Goal: Communication & Community: Participate in discussion

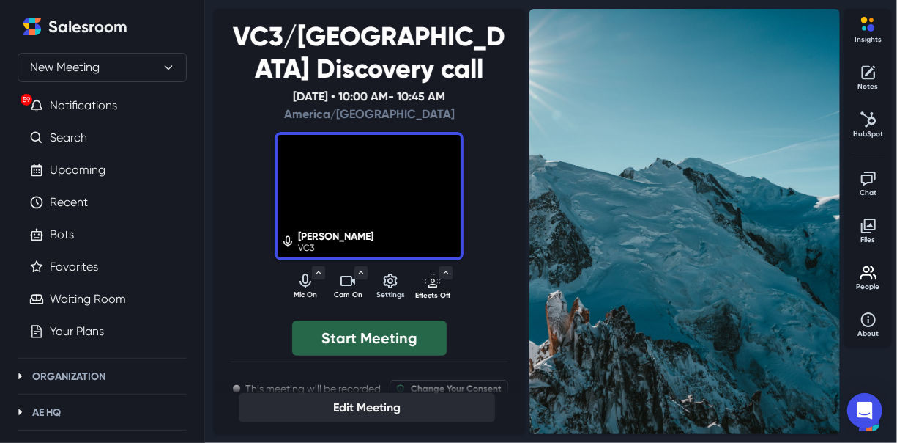
click at [379, 340] on button "Start Meeting" at bounding box center [369, 337] width 155 height 35
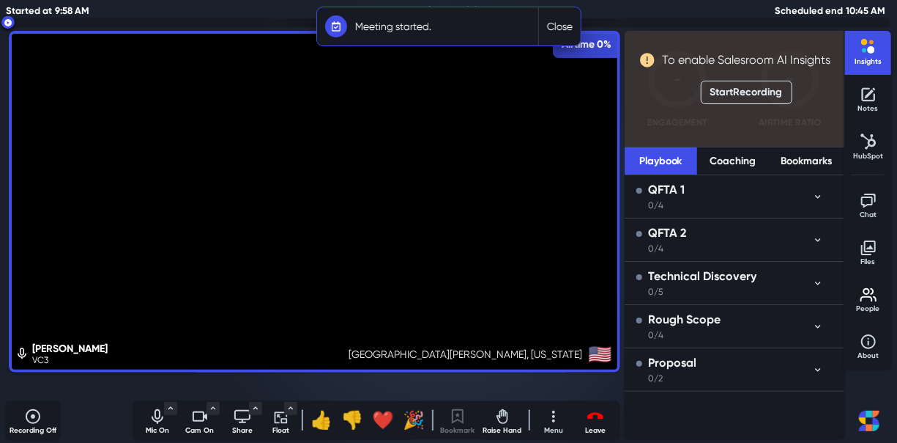
click at [556, 22] on button "Close" at bounding box center [559, 26] width 42 height 38
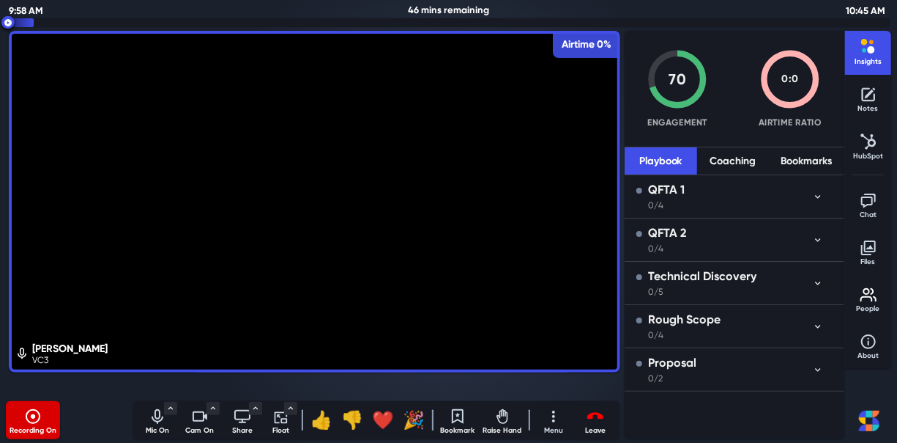
click at [144, 429] on p "Mic On" at bounding box center [157, 430] width 37 height 11
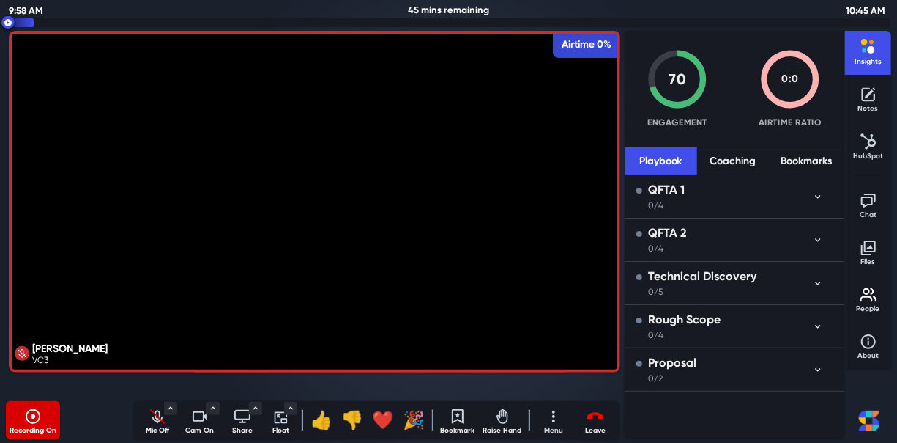
click at [199, 422] on icon "Turn off camera" at bounding box center [200, 416] width 18 height 18
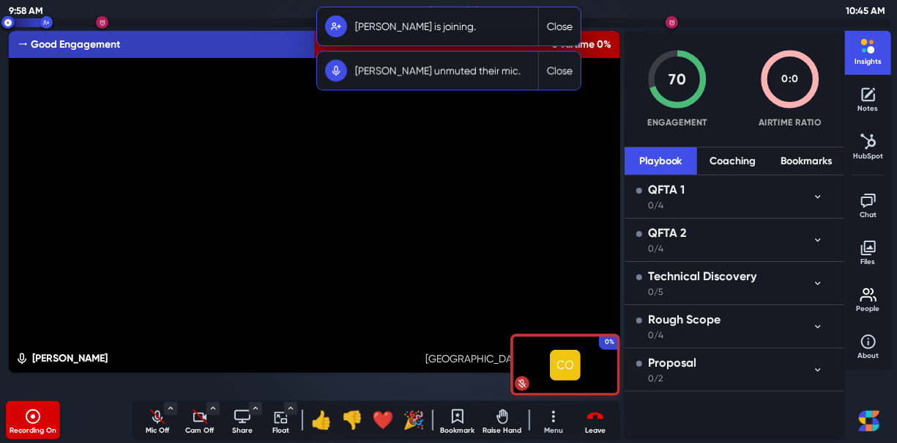
click at [155, 418] on icon "Unmute audio" at bounding box center [157, 420] width 10 height 7
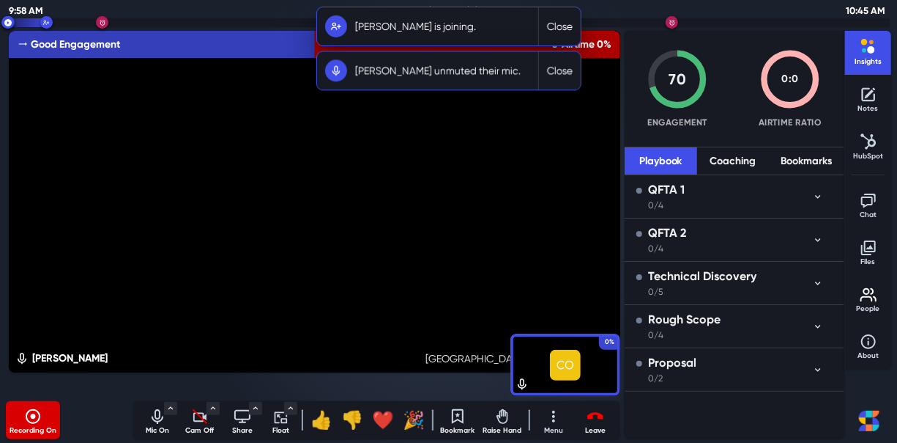
click at [203, 429] on p "Cam Off" at bounding box center [200, 430] width 37 height 11
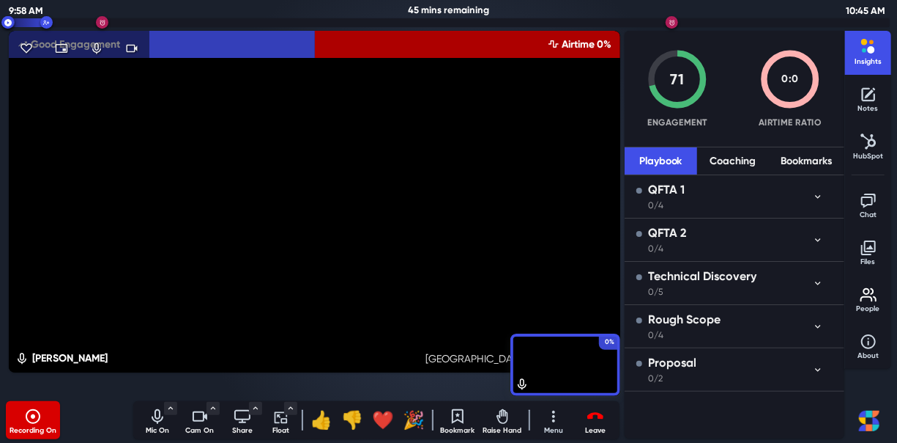
drag, startPoint x: 338, startPoint y: 176, endPoint x: 364, endPoint y: 176, distance: 25.6
click at [364, 176] on video at bounding box center [315, 201] width 612 height 341
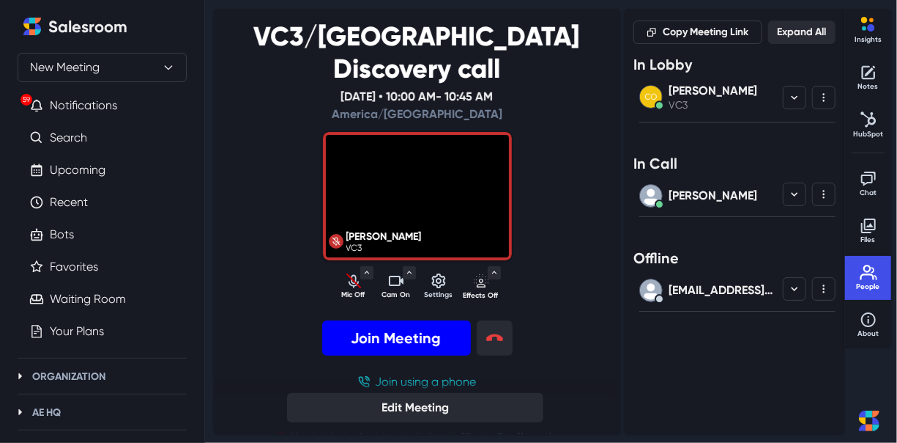
click at [407, 338] on button "Join Meeting" at bounding box center [396, 337] width 149 height 35
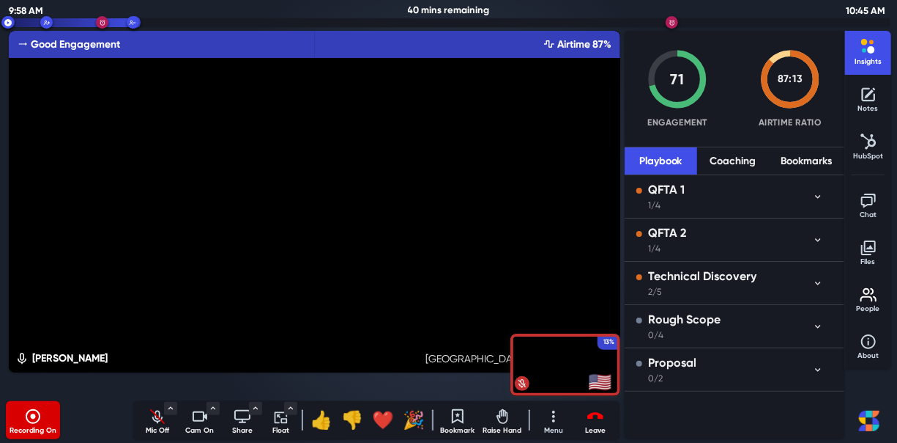
click at [153, 415] on icon "Unmute audio" at bounding box center [158, 416] width 18 height 18
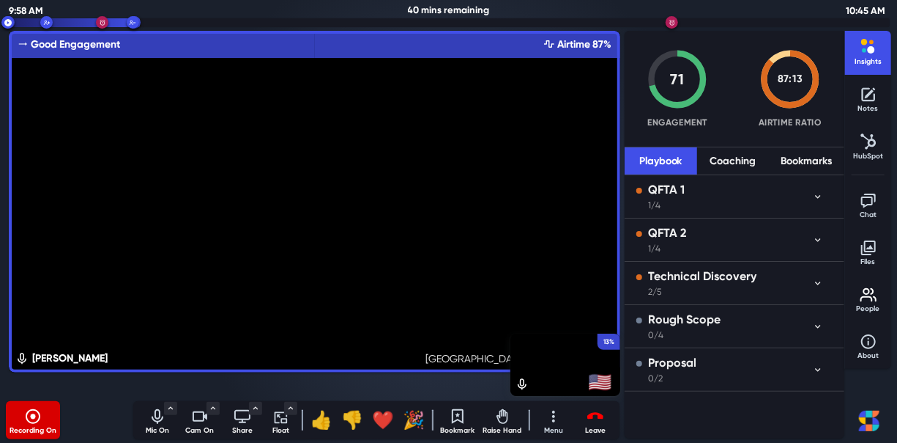
click at [76, 419] on div "Recording On" at bounding box center [69, 420] width 127 height 38
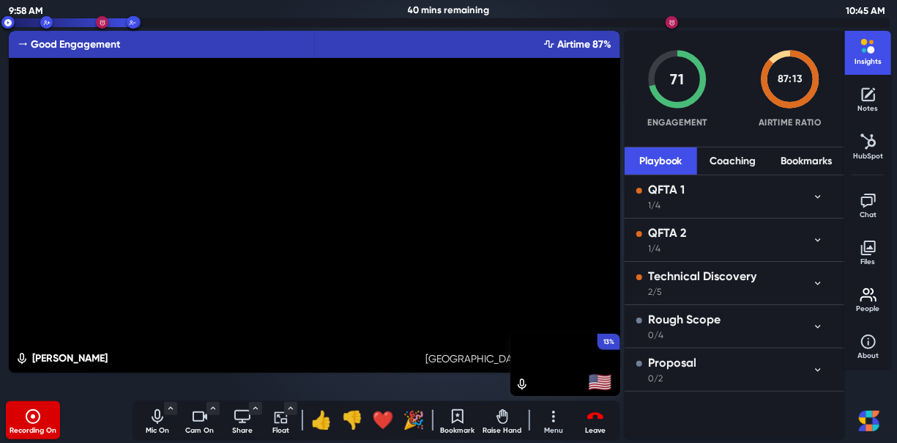
click at [204, 432] on p "Cam On" at bounding box center [200, 430] width 37 height 11
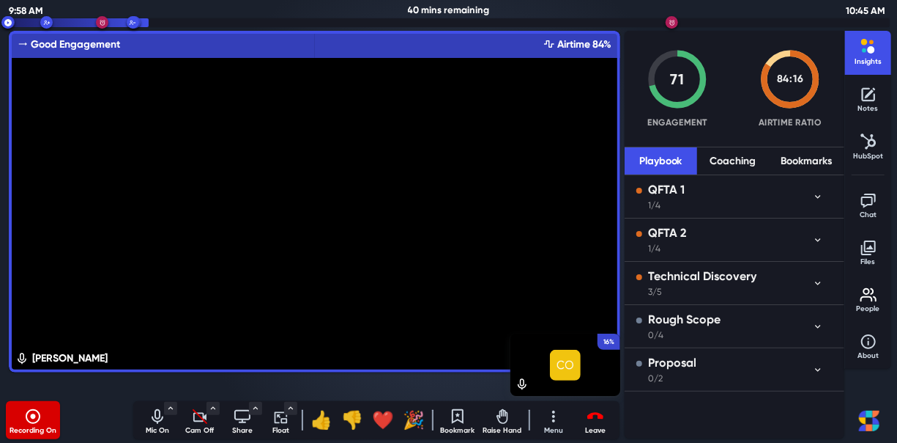
click at [191, 422] on div "Turn on camera" at bounding box center [200, 416] width 37 height 18
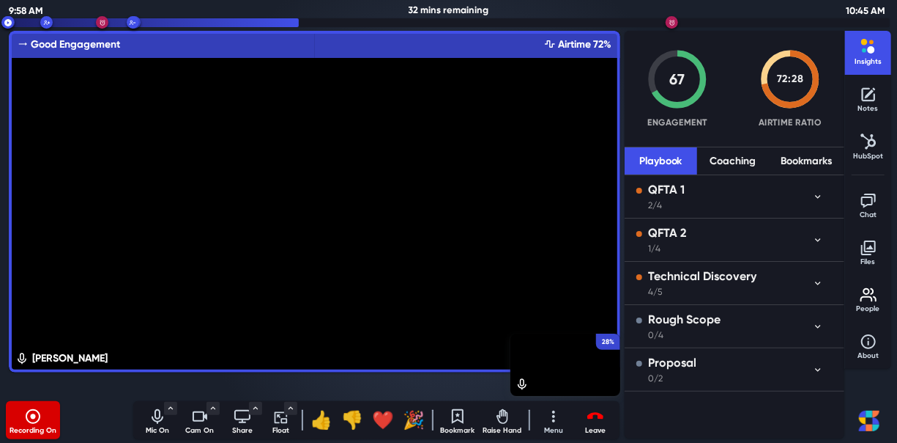
click at [818, 193] on icon "button" at bounding box center [818, 196] width 12 height 12
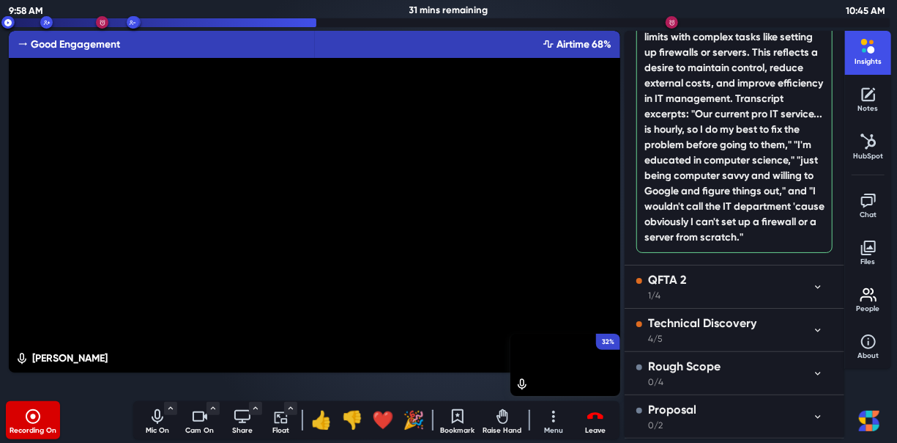
scroll to position [1013, 0]
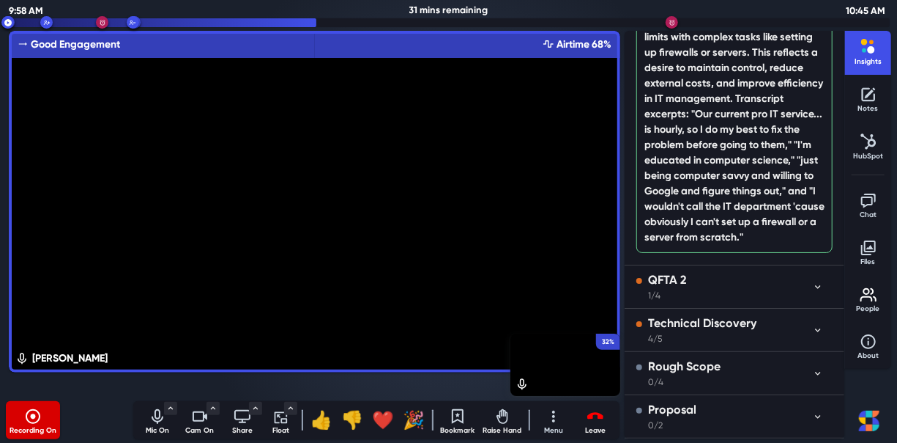
click at [801, 275] on div "QFTA 2 1/4" at bounding box center [725, 286] width 176 height 31
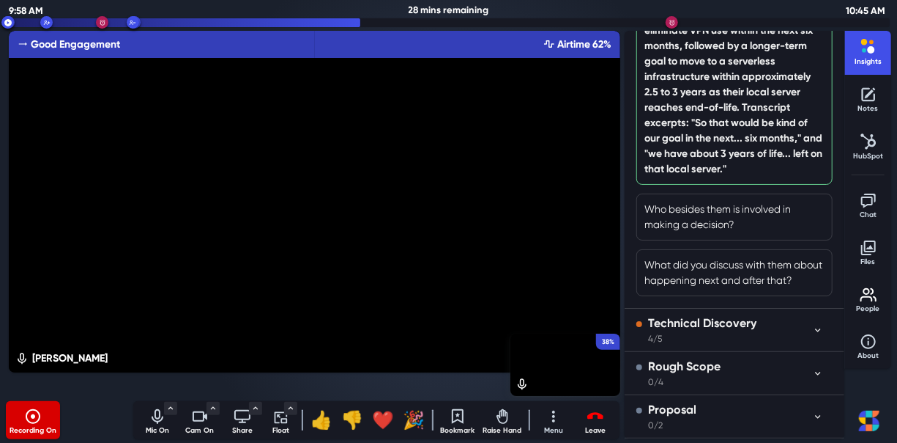
scroll to position [1688, 0]
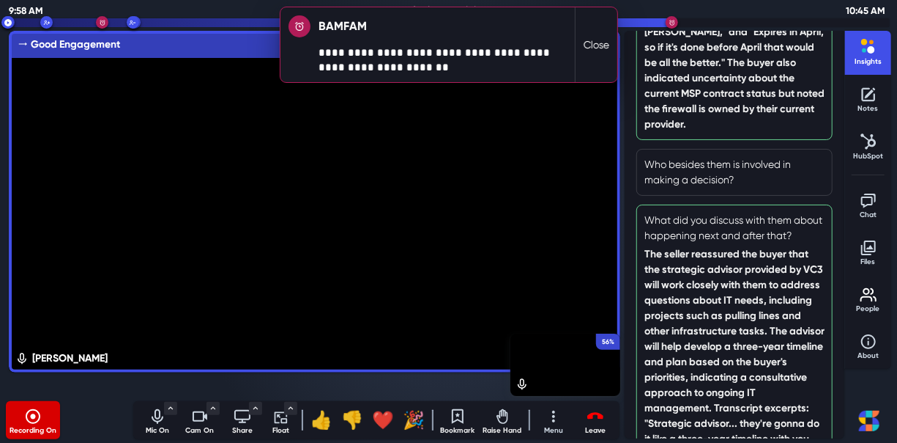
click at [590, 48] on button "Close" at bounding box center [596, 44] width 42 height 75
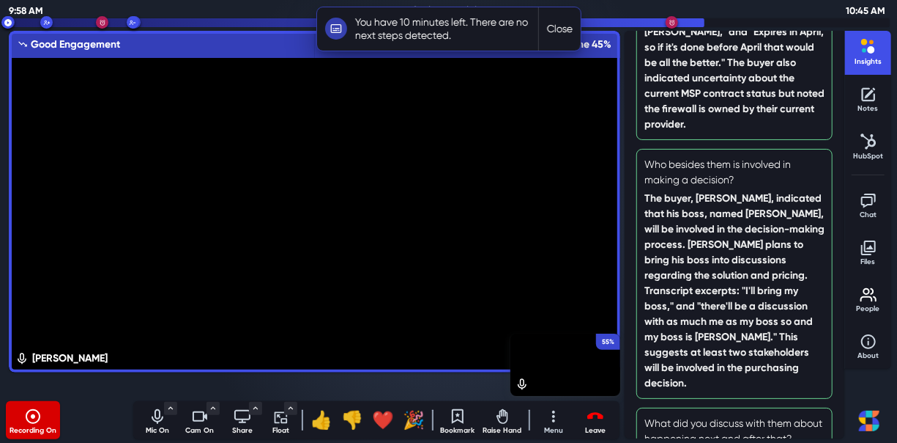
click at [555, 27] on button "Close" at bounding box center [559, 28] width 42 height 43
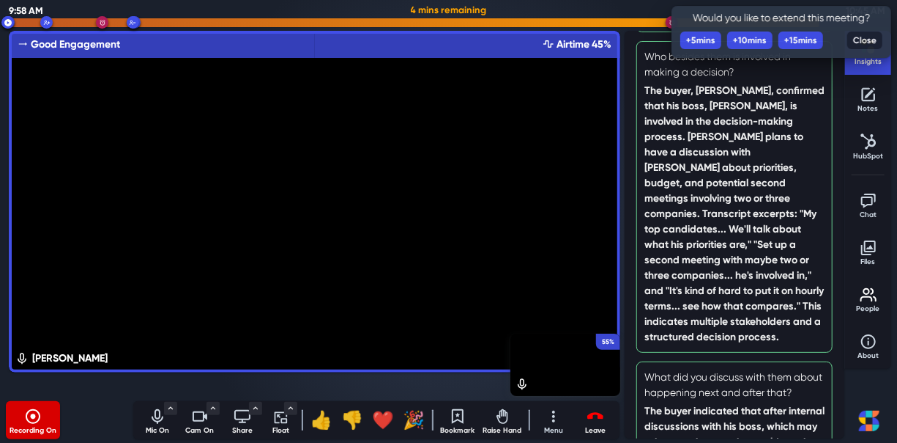
click at [864, 37] on button "Close" at bounding box center [865, 41] width 35 height 18
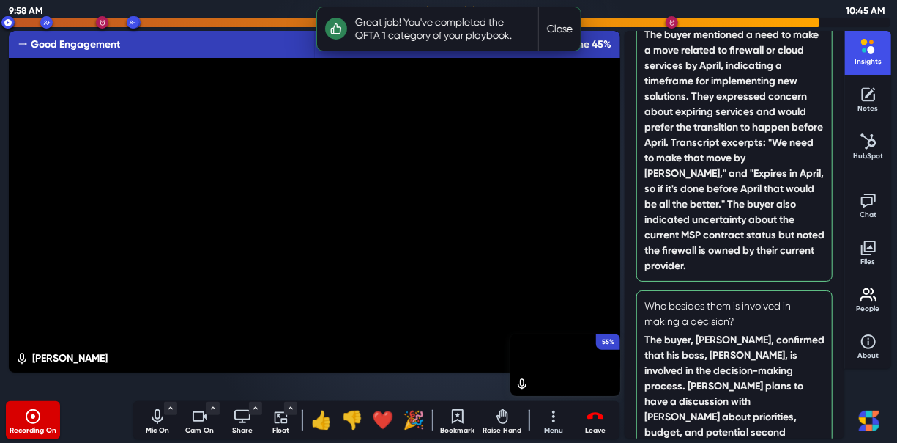
click at [552, 32] on button "Close" at bounding box center [559, 28] width 42 height 43
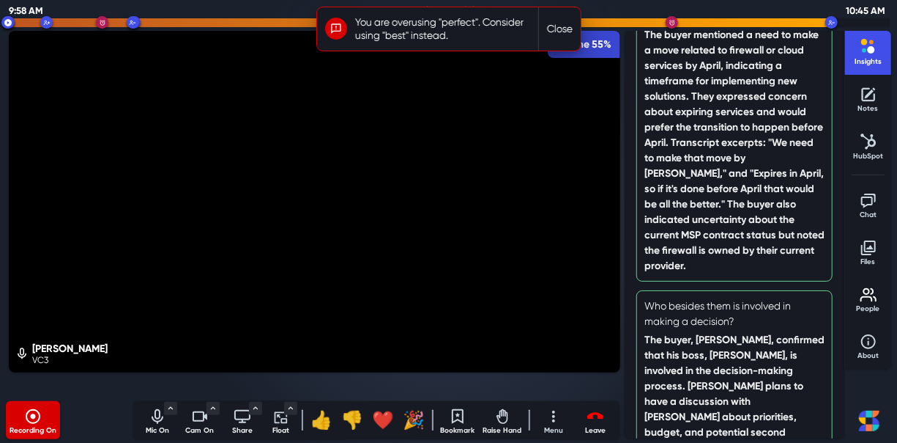
click at [555, 25] on button "Close" at bounding box center [559, 28] width 42 height 43
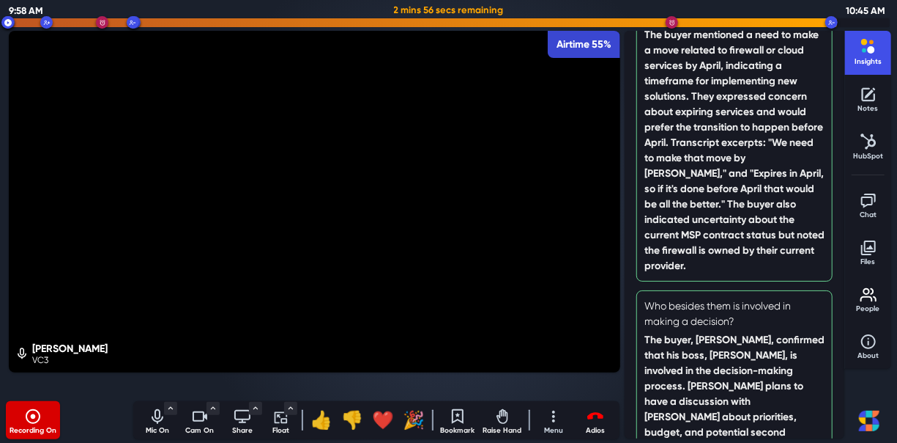
click at [596, 423] on icon "Leave meeting" at bounding box center [596, 416] width 18 height 18
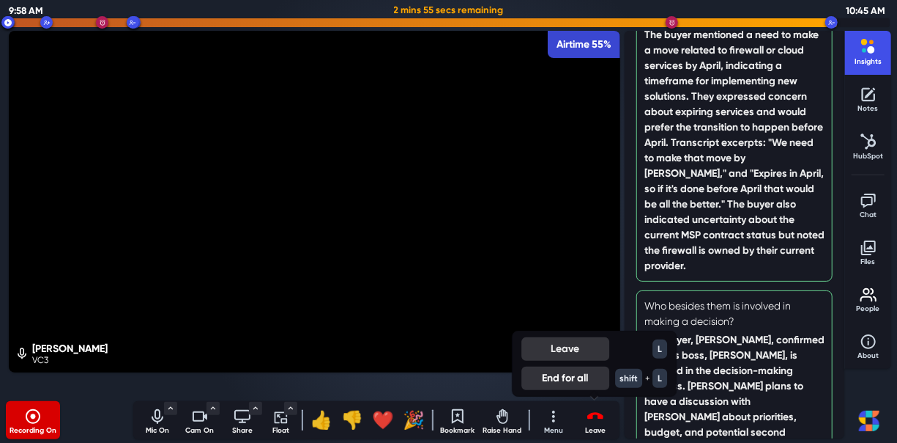
click at [566, 346] on button "Leave" at bounding box center [566, 348] width 88 height 23
